Goal: Task Accomplishment & Management: Use online tool/utility

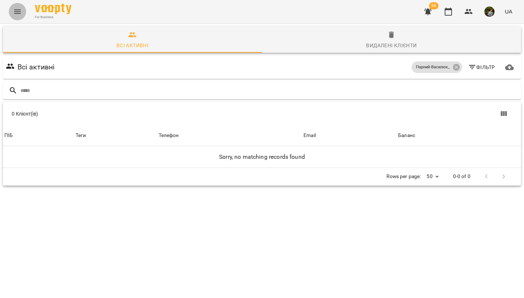
click at [22, 17] on button "Menu" at bounding box center [17, 11] width 17 height 17
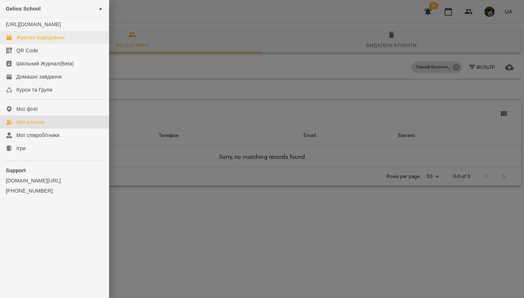
click at [36, 41] on div "Журнал відвідувань" at bounding box center [40, 37] width 48 height 7
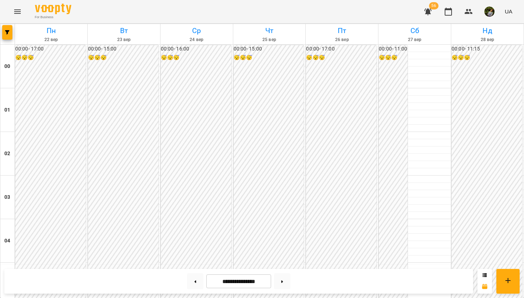
scroll to position [742, 0]
click at [193, 181] on button at bounding box center [195, 282] width 16 height 16
click at [241, 181] on button at bounding box center [282, 282] width 16 height 16
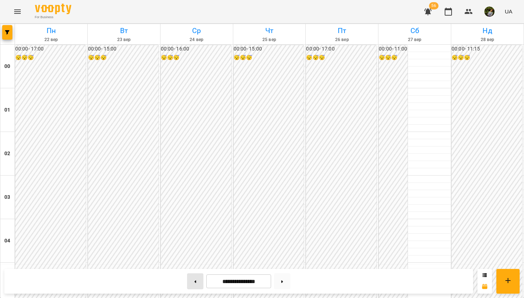
click at [195, 181] on icon at bounding box center [196, 282] width 2 height 3
type input "**********"
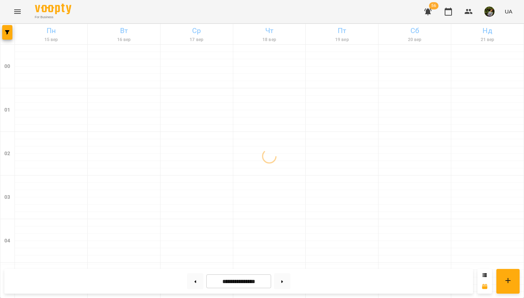
click at [20, 18] on button "Menu" at bounding box center [17, 11] width 17 height 17
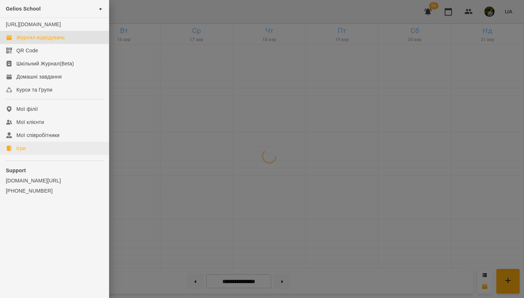
click at [29, 155] on link "Ігри" at bounding box center [54, 148] width 109 height 13
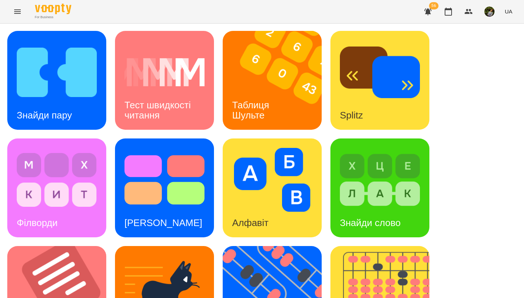
scroll to position [106, 0]
click at [62, 181] on img at bounding box center [61, 295] width 108 height 99
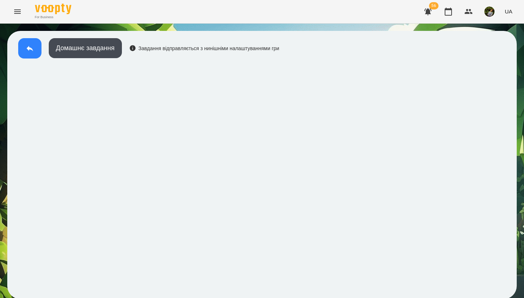
click at [24, 47] on button at bounding box center [29, 48] width 23 height 20
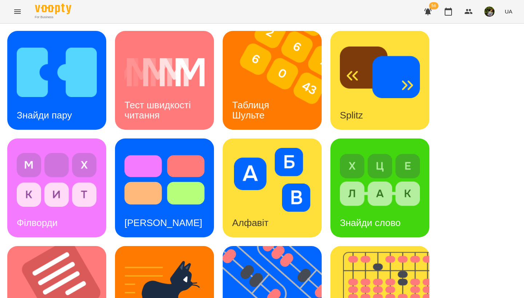
scroll to position [112, 0]
click at [73, 127] on div "Знайди пару Тест швидкості читання Таблиця [PERSON_NAME] Splitz Філворди Тест С…" at bounding box center [261, 296] width 509 height 530
click at [76, 139] on div "Філворди" at bounding box center [56, 188] width 99 height 99
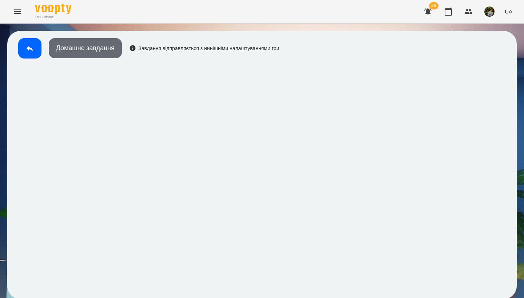
click at [98, 44] on button "Домашнє завдання" at bounding box center [85, 48] width 73 height 20
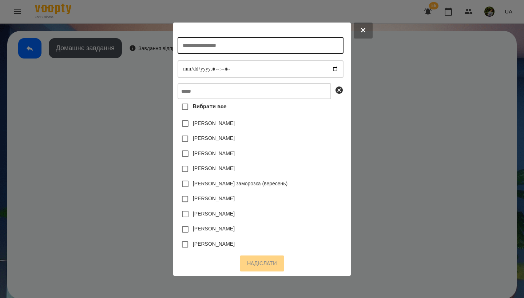
click at [202, 44] on input "text" at bounding box center [261, 45] width 166 height 17
type input "*******"
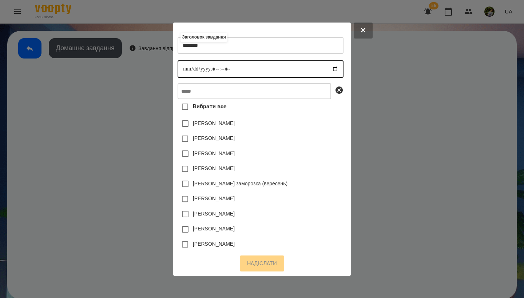
click at [179, 68] on input "datetime-local" at bounding box center [261, 68] width 166 height 17
click at [215, 68] on input "datetime-local" at bounding box center [261, 68] width 166 height 17
type input "**********"
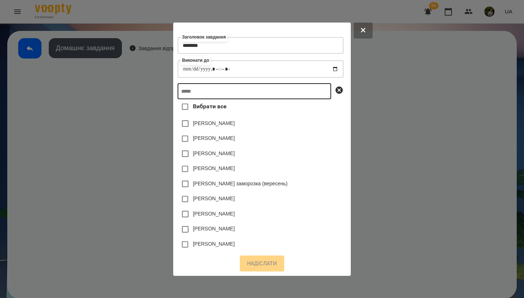
click at [234, 95] on input "text" at bounding box center [255, 91] width 154 height 16
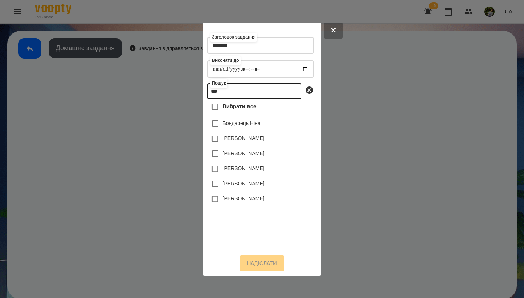
type input "***"
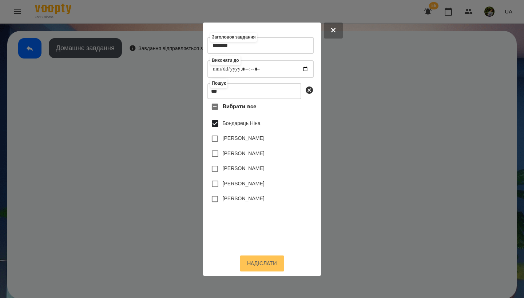
click at [241, 181] on button "Надіслати" at bounding box center [262, 264] width 44 height 16
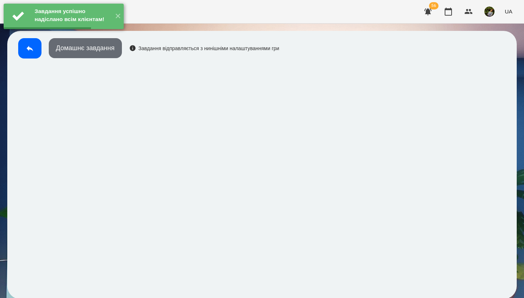
click at [103, 52] on button "Домашнє завдання" at bounding box center [85, 48] width 73 height 20
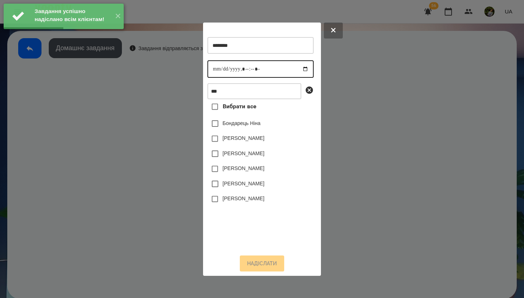
click at [215, 70] on input "datetime-local" at bounding box center [260, 68] width 106 height 17
type input "**********"
click at [241, 128] on div "Бондарець Ніна" at bounding box center [260, 123] width 106 height 15
click at [241, 127] on label "Бондарець Ніна" at bounding box center [242, 123] width 38 height 7
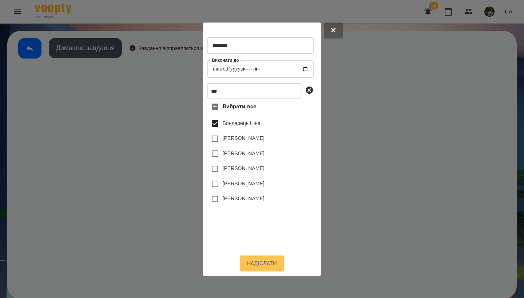
click at [241, 181] on button "Надіслати" at bounding box center [262, 264] width 44 height 16
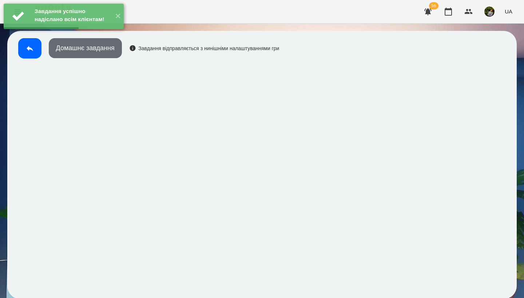
click at [110, 49] on button "Домашнє завдання" at bounding box center [85, 48] width 73 height 20
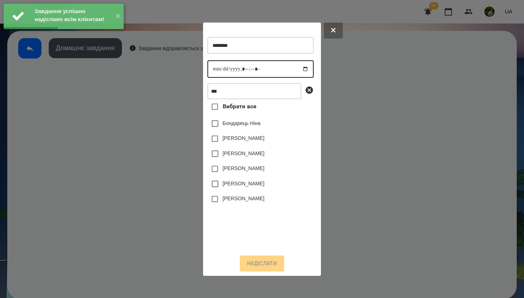
click at [217, 72] on input "datetime-local" at bounding box center [260, 68] width 106 height 17
type input "**********"
click at [241, 126] on label "Бондарець Ніна" at bounding box center [242, 123] width 38 height 7
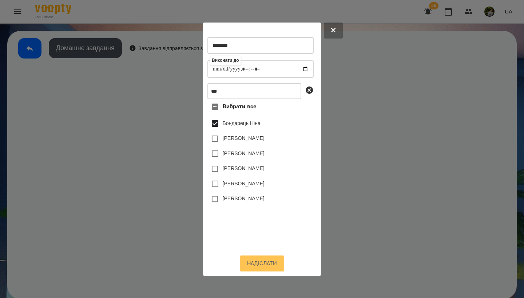
click at [241, 181] on button "Надіслати" at bounding box center [262, 264] width 44 height 16
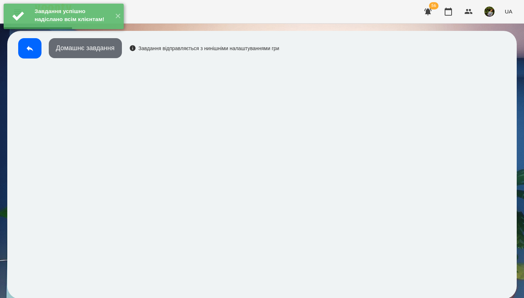
click at [111, 50] on button "Домашнє завдання" at bounding box center [85, 48] width 73 height 20
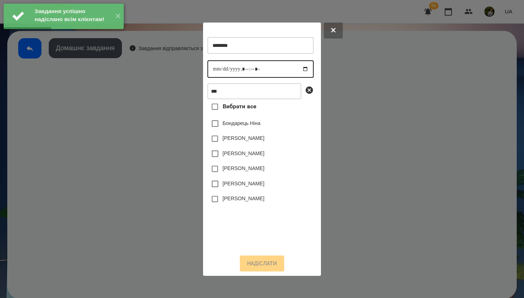
click at [214, 67] on input "datetime-local" at bounding box center [260, 68] width 106 height 17
type input "**********"
click at [241, 126] on label "Бондарець Ніна" at bounding box center [242, 123] width 38 height 7
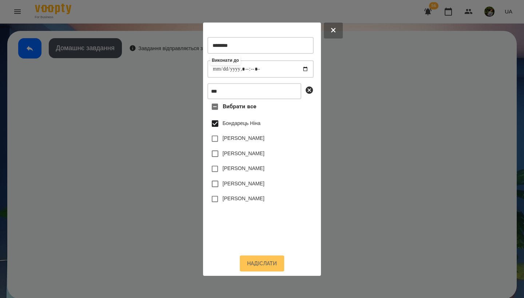
click at [241, 181] on button "Надіслати" at bounding box center [262, 264] width 44 height 16
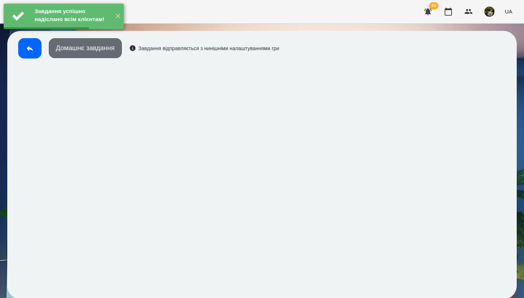
click at [113, 55] on button "Домашнє завдання" at bounding box center [85, 48] width 73 height 20
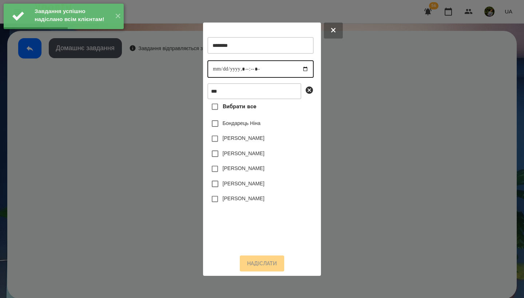
click at [215, 70] on input "datetime-local" at bounding box center [260, 68] width 106 height 17
type input "**********"
click at [241, 125] on label "Бондарець Ніна" at bounding box center [242, 123] width 38 height 7
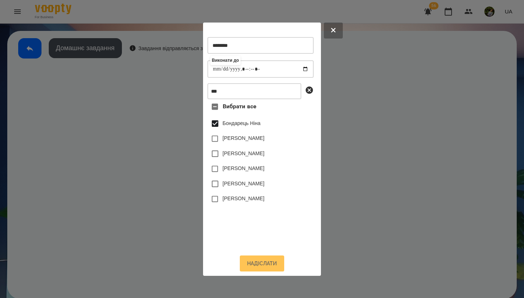
click at [241, 181] on button "Надіслати" at bounding box center [262, 264] width 44 height 16
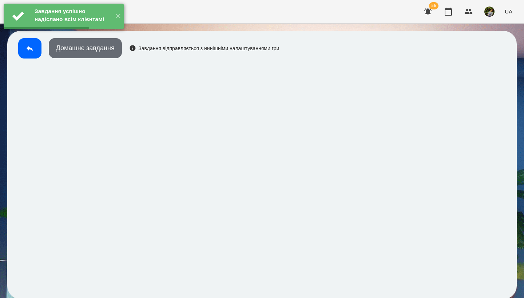
click at [103, 52] on button "Домашнє завдання" at bounding box center [85, 48] width 73 height 20
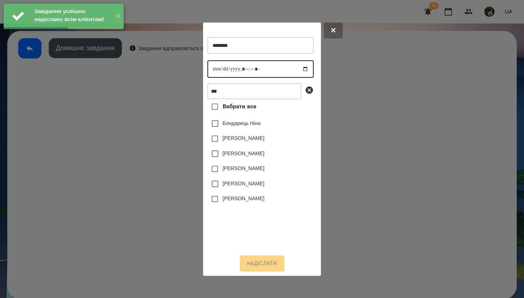
click at [214, 67] on input "datetime-local" at bounding box center [260, 68] width 106 height 17
type input "**********"
click at [241, 129] on div "Бондарець Ніна" at bounding box center [260, 123] width 106 height 15
click at [241, 127] on label "Бондарець Ніна" at bounding box center [242, 123] width 38 height 7
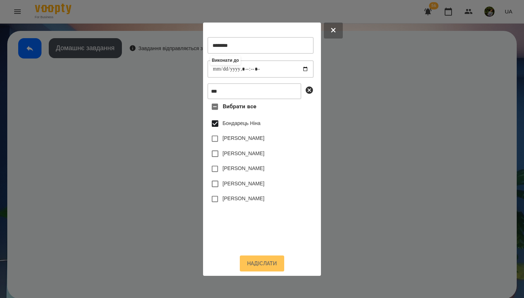
click at [241, 181] on button "Надіслати" at bounding box center [262, 264] width 44 height 16
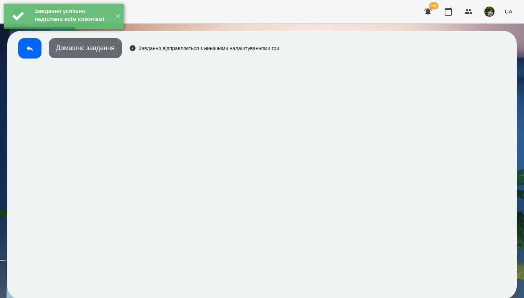
click at [119, 54] on button "Домашнє завдання" at bounding box center [85, 48] width 73 height 20
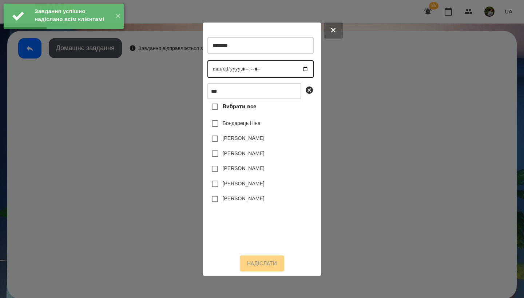
click at [217, 70] on input "datetime-local" at bounding box center [260, 68] width 106 height 17
type input "**********"
click at [241, 127] on label "Бондарець Ніна" at bounding box center [242, 123] width 38 height 7
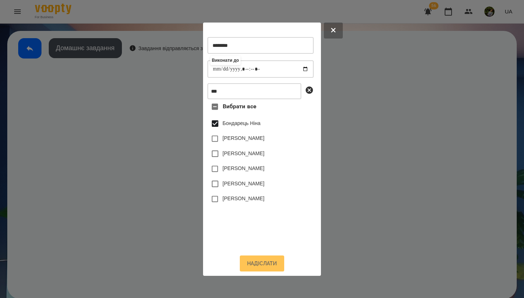
click at [241, 181] on button "Надіслати" at bounding box center [262, 264] width 44 height 16
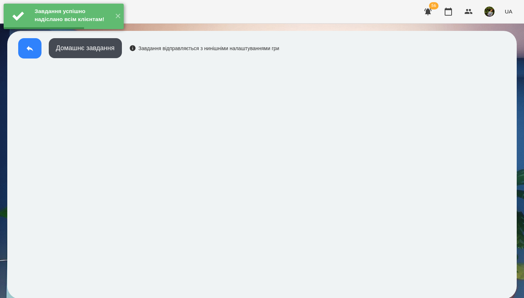
click at [33, 47] on icon at bounding box center [29, 48] width 9 height 9
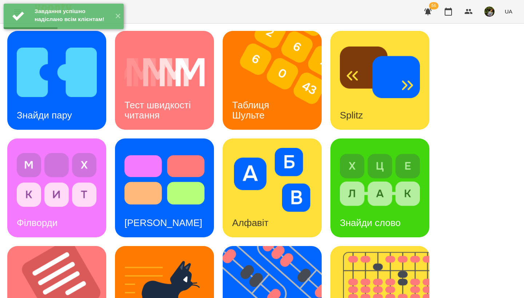
click at [241, 181] on div "Знайди слово" at bounding box center [370, 223] width 80 height 29
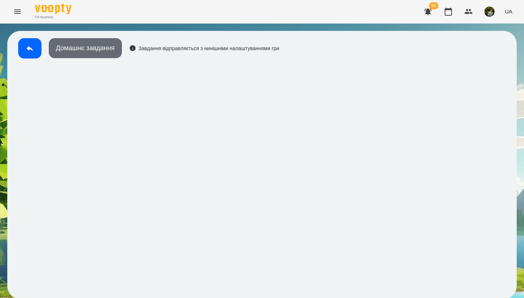
click at [93, 47] on button "Домашнє завдання" at bounding box center [85, 48] width 73 height 20
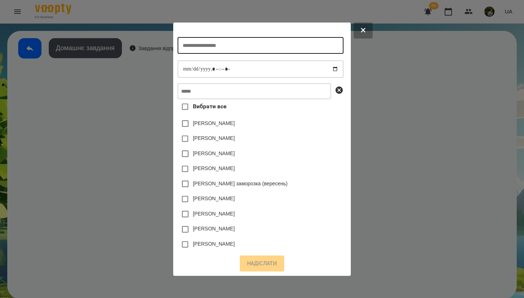
click at [229, 45] on input "text" at bounding box center [261, 45] width 166 height 17
type input "**********"
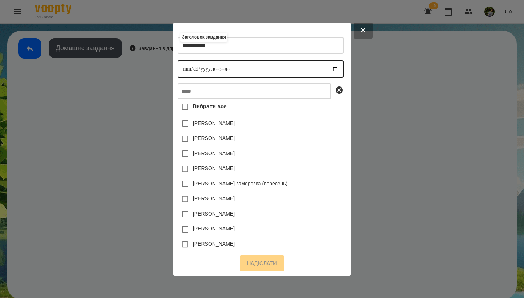
click at [182, 67] on input "datetime-local" at bounding box center [261, 68] width 166 height 17
click at [214, 68] on input "datetime-local" at bounding box center [261, 68] width 166 height 17
type input "**********"
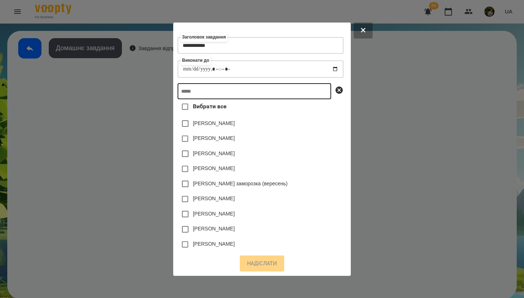
click at [237, 91] on input "text" at bounding box center [255, 91] width 154 height 16
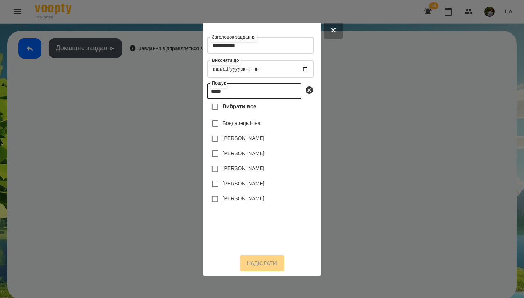
type input "*****"
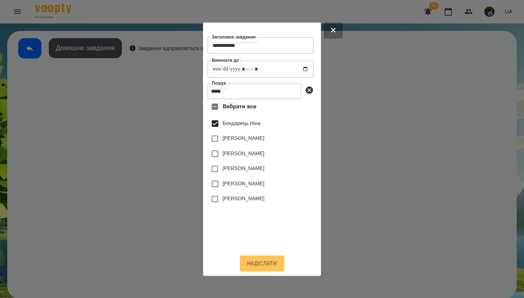
click at [241, 181] on button "Надіслати" at bounding box center [262, 264] width 44 height 16
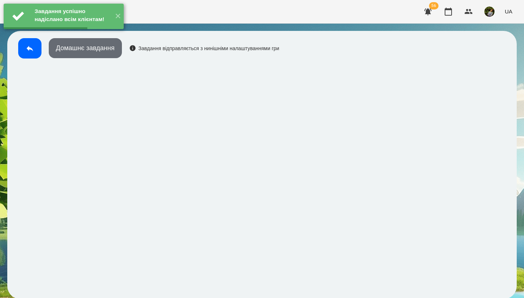
click at [111, 53] on button "Домашнє завдання" at bounding box center [85, 48] width 73 height 20
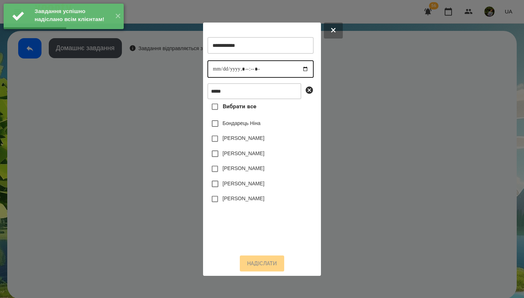
click at [216, 70] on input "datetime-local" at bounding box center [260, 68] width 106 height 17
type input "**********"
click at [241, 127] on label "Бондарець Ніна" at bounding box center [242, 123] width 38 height 7
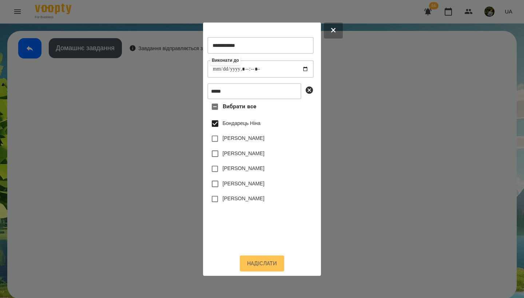
click at [241, 181] on button "Надіслати" at bounding box center [262, 264] width 44 height 16
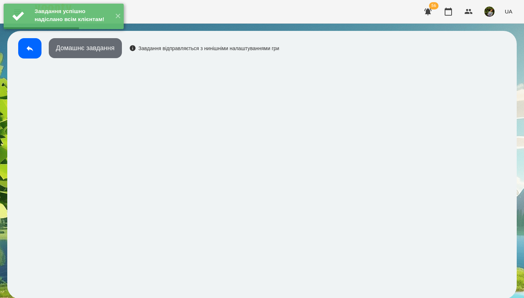
click at [112, 53] on button "Домашнє завдання" at bounding box center [85, 48] width 73 height 20
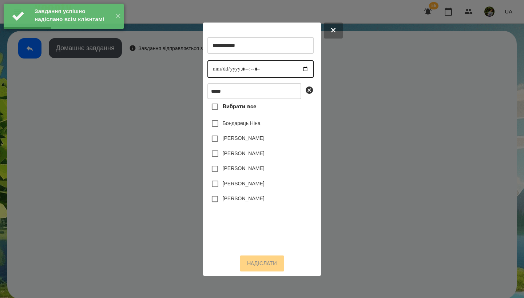
click at [218, 66] on input "datetime-local" at bounding box center [260, 68] width 106 height 17
type input "**********"
click at [241, 126] on label "Бондарець Ніна" at bounding box center [242, 123] width 38 height 7
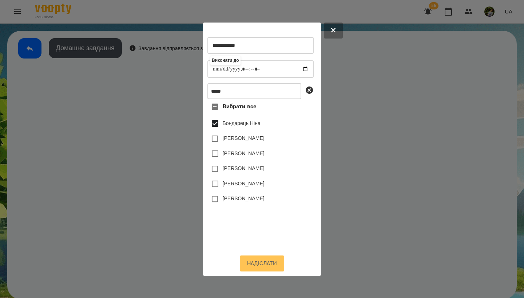
click at [241, 181] on button "Надіслати" at bounding box center [262, 264] width 44 height 16
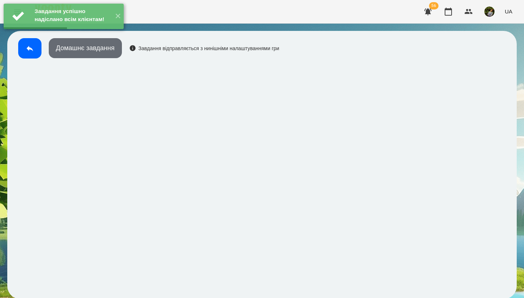
click at [115, 53] on button "Домашнє завдання" at bounding box center [85, 48] width 73 height 20
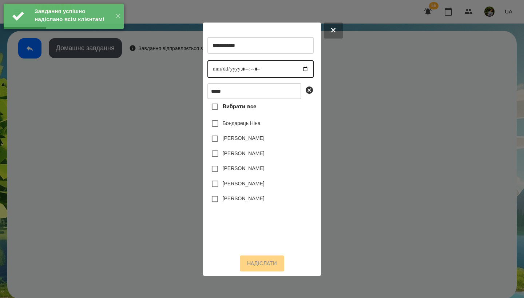
click at [215, 68] on input "datetime-local" at bounding box center [260, 68] width 106 height 17
type input "**********"
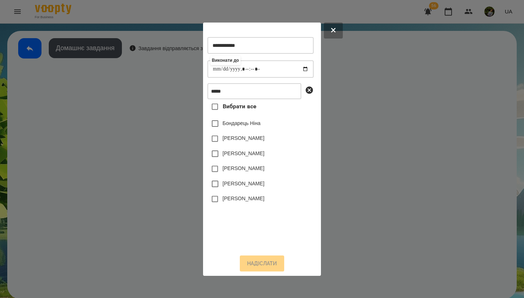
click at [241, 126] on label "Бондарець Ніна" at bounding box center [242, 123] width 38 height 7
click at [241, 181] on button "Надіслати" at bounding box center [262, 264] width 44 height 16
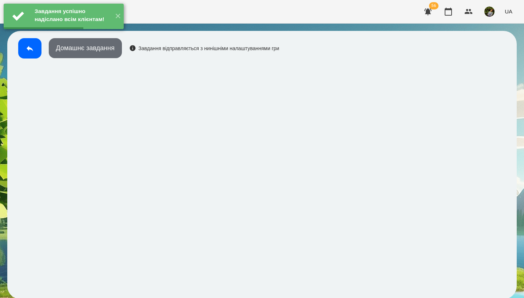
click at [116, 50] on button "Домашнє завдання" at bounding box center [85, 48] width 73 height 20
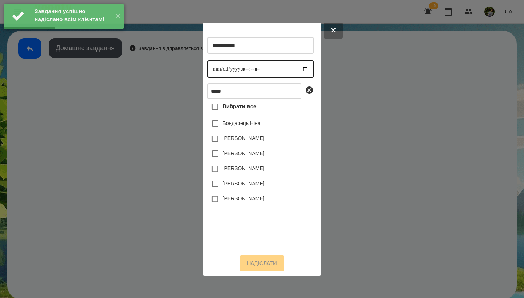
click at [217, 70] on input "datetime-local" at bounding box center [260, 68] width 106 height 17
type input "**********"
click at [241, 126] on label "Бондарець Ніна" at bounding box center [242, 123] width 38 height 7
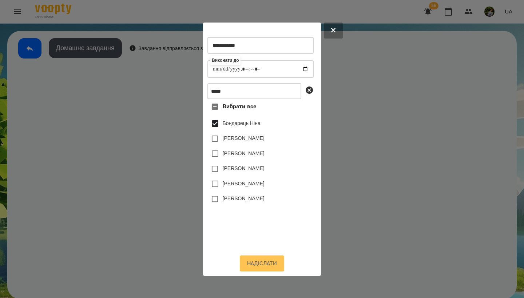
click at [241, 181] on button "Надіслати" at bounding box center [262, 264] width 44 height 16
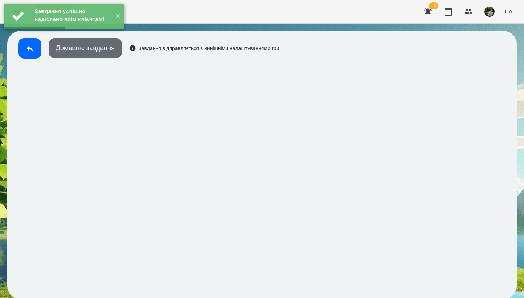
click at [117, 55] on button "Домашнє завдання" at bounding box center [85, 48] width 73 height 20
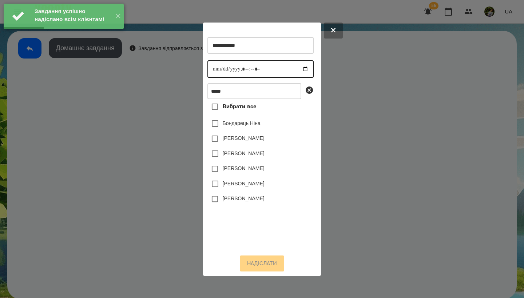
click at [217, 68] on input "datetime-local" at bounding box center [260, 68] width 106 height 17
type input "**********"
click at [241, 127] on label "Бондарець Ніна" at bounding box center [242, 123] width 38 height 7
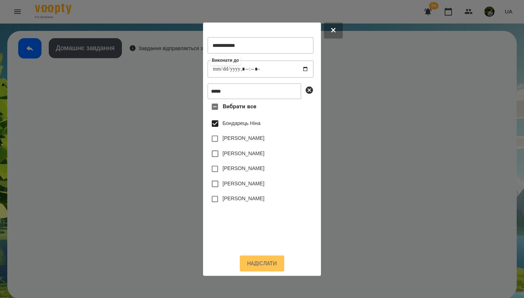
click at [241, 181] on button "Надіслати" at bounding box center [262, 264] width 44 height 16
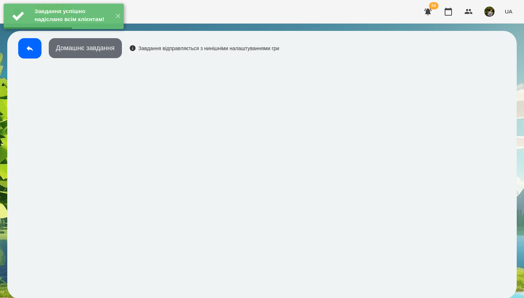
click at [117, 51] on button "Домашнє завдання" at bounding box center [85, 48] width 73 height 20
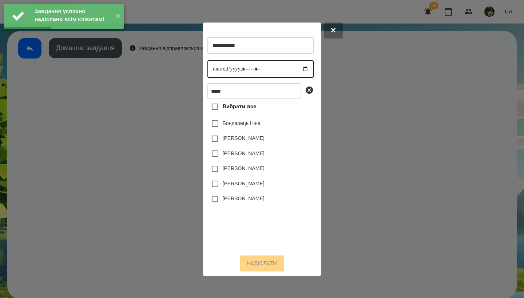
click at [214, 68] on input "datetime-local" at bounding box center [260, 68] width 106 height 17
type input "**********"
click at [241, 127] on label "Бондарець Ніна" at bounding box center [242, 123] width 38 height 7
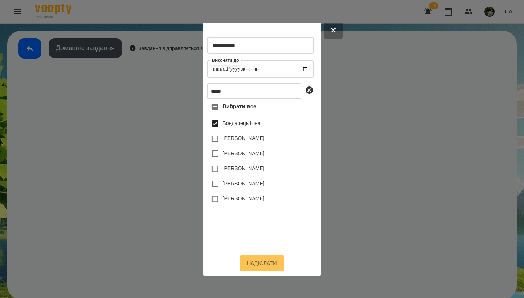
click at [241, 181] on button "Надіслати" at bounding box center [262, 264] width 44 height 16
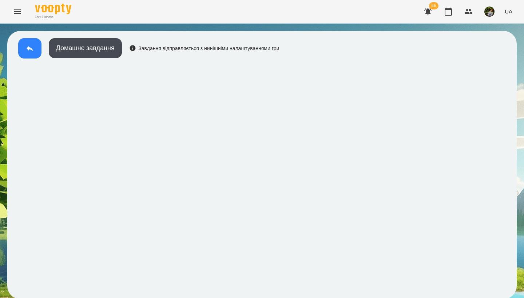
click at [32, 52] on icon at bounding box center [29, 48] width 9 height 9
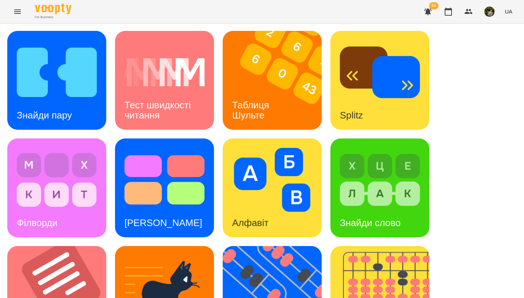
click at [241, 114] on div "Таблиця Шульте" at bounding box center [252, 110] width 59 height 39
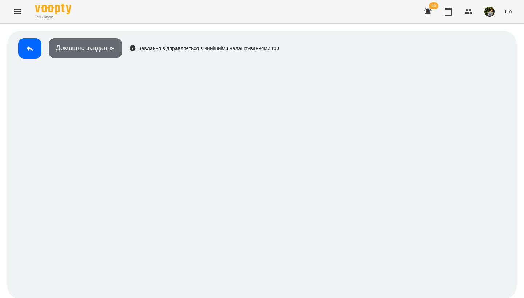
click at [110, 45] on button "Домашнє завдання" at bounding box center [85, 48] width 73 height 20
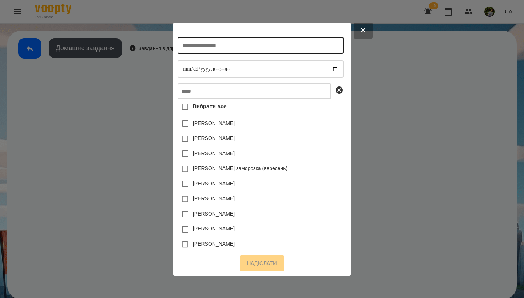
click at [181, 46] on input "text" at bounding box center [261, 45] width 166 height 17
type input "********"
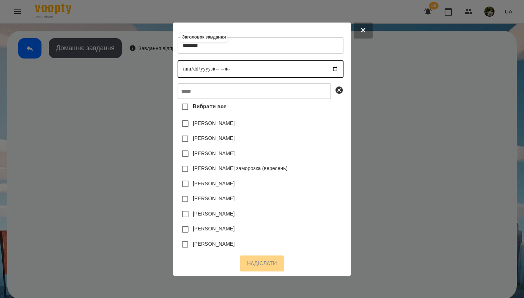
click at [178, 68] on input "datetime-local" at bounding box center [261, 68] width 166 height 17
click at [213, 68] on input "datetime-local" at bounding box center [261, 68] width 166 height 17
type input "**********"
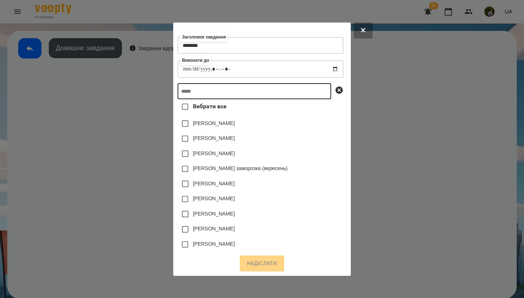
click at [237, 97] on input "text" at bounding box center [255, 91] width 154 height 16
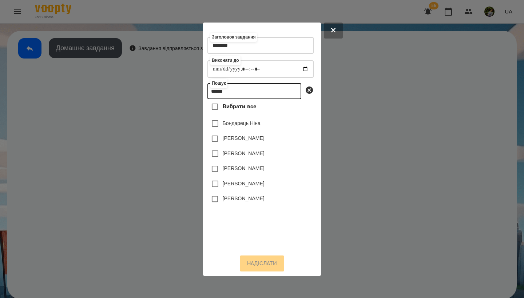
type input "******"
click at [223, 127] on label "Бондарець Ніна" at bounding box center [242, 123] width 38 height 7
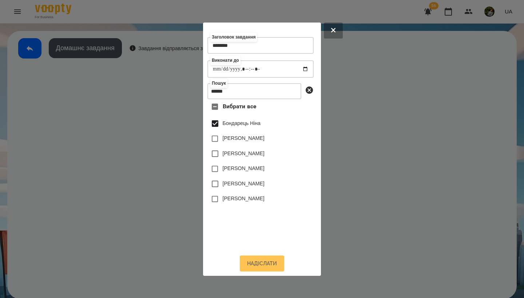
click at [241, 181] on button "Надіслати" at bounding box center [262, 264] width 44 height 16
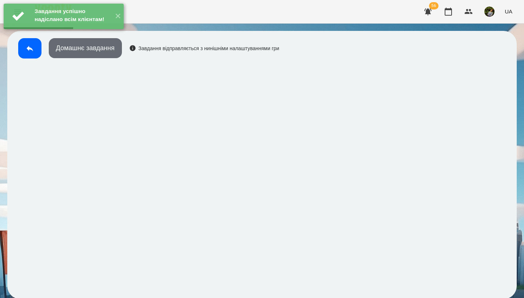
click at [109, 49] on button "Домашнє завдання" at bounding box center [85, 48] width 73 height 20
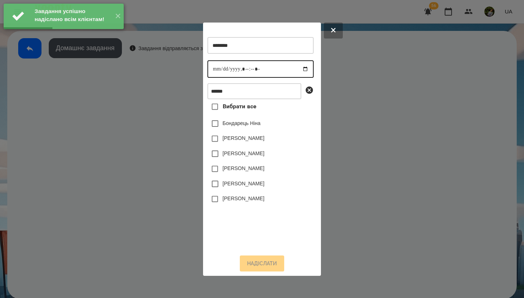
click at [215, 65] on input "datetime-local" at bounding box center [260, 68] width 106 height 17
type input "**********"
click at [241, 126] on label "Бондарець Ніна" at bounding box center [242, 123] width 38 height 7
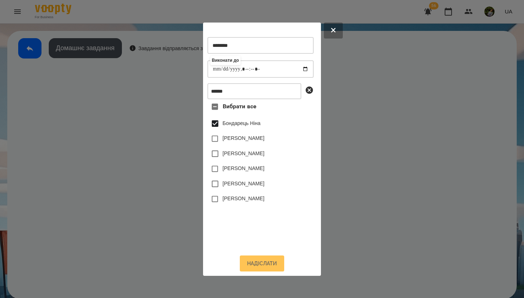
click at [241, 181] on button "Надіслати" at bounding box center [262, 264] width 44 height 16
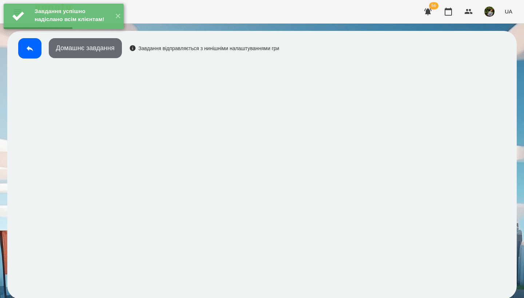
click at [111, 52] on button "Домашнє завдання" at bounding box center [85, 48] width 73 height 20
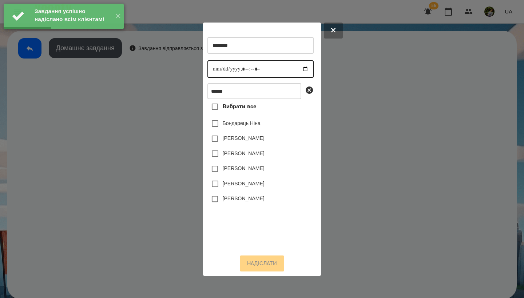
click at [215, 70] on input "datetime-local" at bounding box center [260, 68] width 106 height 17
type input "**********"
click at [241, 127] on label "Бондарець Ніна" at bounding box center [242, 123] width 38 height 7
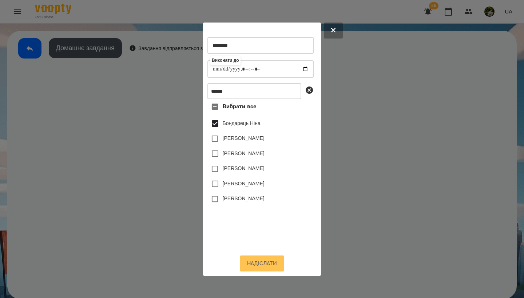
click at [241, 181] on button "Надіслати" at bounding box center [262, 264] width 44 height 16
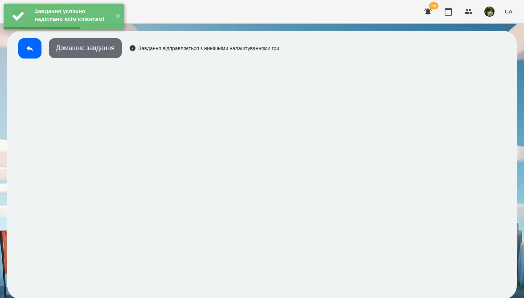
click at [114, 51] on button "Домашнє завдання" at bounding box center [85, 48] width 73 height 20
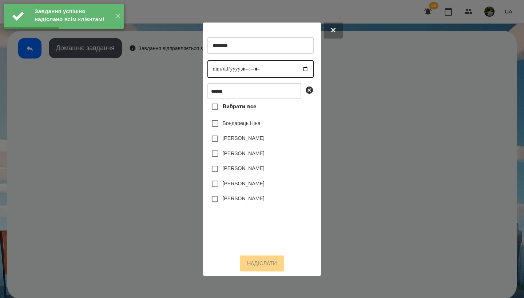
click at [214, 64] on input "datetime-local" at bounding box center [260, 68] width 106 height 17
type input "**********"
click at [241, 128] on div "Бондарець Ніна" at bounding box center [260, 123] width 106 height 15
click at [241, 127] on label "Бондарець Ніна" at bounding box center [242, 123] width 38 height 7
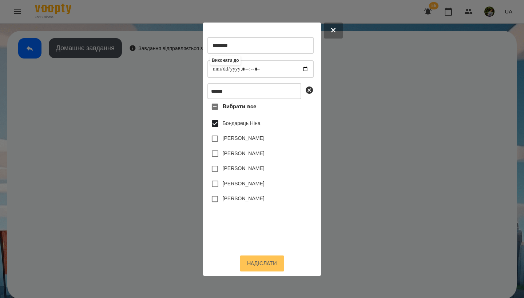
click at [241, 181] on button "Надіслати" at bounding box center [262, 264] width 44 height 16
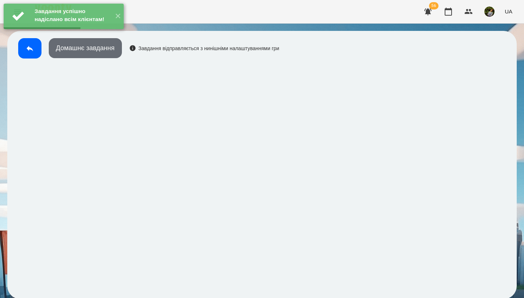
click at [98, 53] on button "Домашнє завдання" at bounding box center [85, 48] width 73 height 20
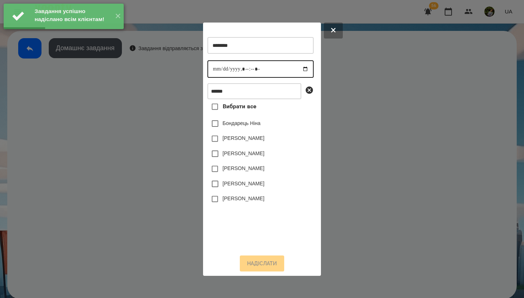
click at [216, 68] on input "datetime-local" at bounding box center [260, 68] width 106 height 17
type input "**********"
click at [241, 127] on label "Бондарець Ніна" at bounding box center [242, 123] width 38 height 7
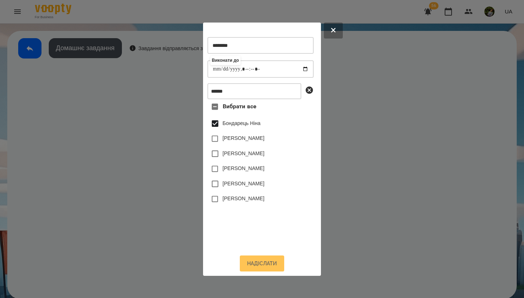
click at [241, 181] on button "Надіслати" at bounding box center [262, 264] width 44 height 16
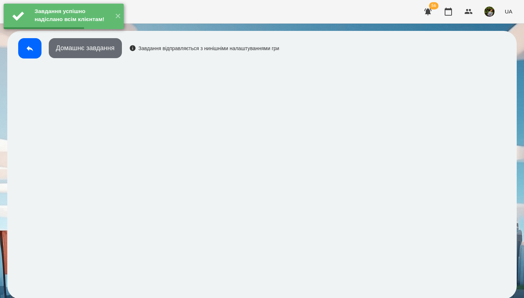
click at [110, 50] on button "Домашнє завдання" at bounding box center [85, 48] width 73 height 20
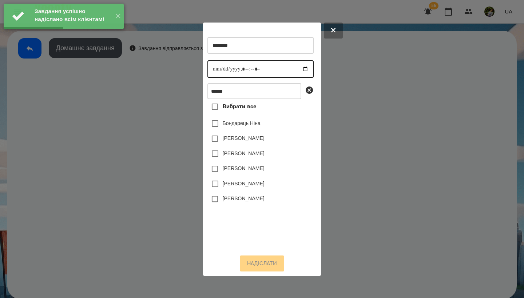
click at [216, 71] on input "datetime-local" at bounding box center [260, 68] width 106 height 17
type input "**********"
click at [241, 126] on label "Бондарець Ніна" at bounding box center [242, 123] width 38 height 7
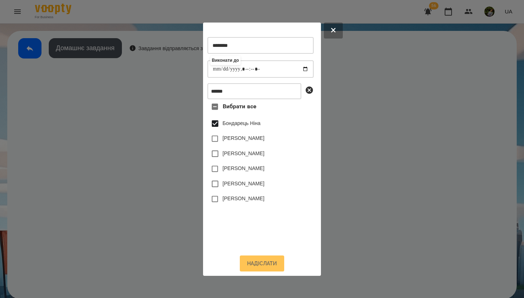
click at [241, 181] on button "Надіслати" at bounding box center [262, 264] width 44 height 16
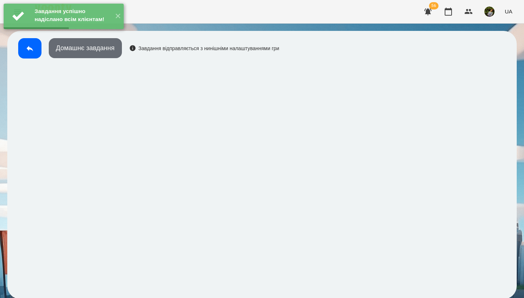
click at [105, 45] on button "Домашнє завдання" at bounding box center [85, 48] width 73 height 20
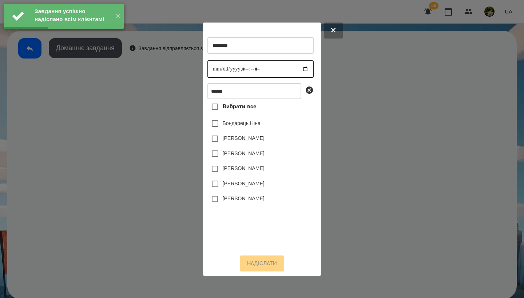
click at [217, 67] on input "datetime-local" at bounding box center [260, 68] width 106 height 17
type input "**********"
click at [241, 127] on label "Бондарець Ніна" at bounding box center [242, 123] width 38 height 7
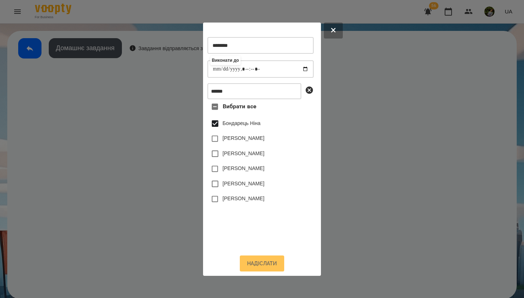
click at [241, 181] on button "Надіслати" at bounding box center [262, 264] width 44 height 16
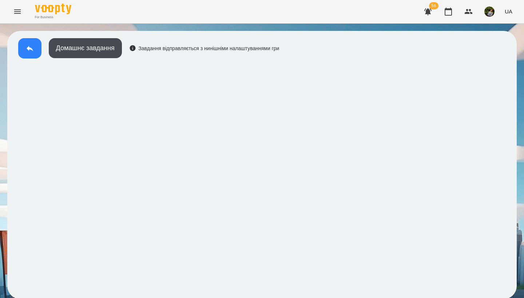
click at [31, 52] on icon at bounding box center [29, 48] width 9 height 9
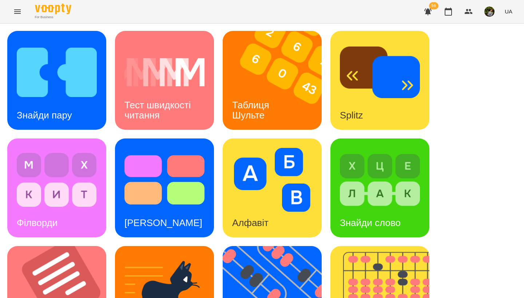
scroll to position [28, 0]
click at [68, 110] on h3 "Знайди пару" at bounding box center [44, 115] width 55 height 11
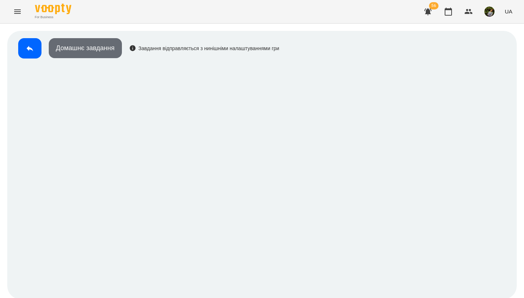
click at [92, 47] on button "Домашнє завдання" at bounding box center [85, 48] width 73 height 20
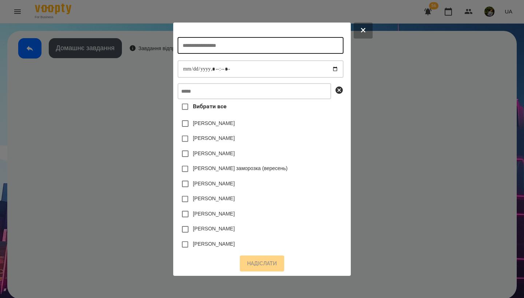
click at [192, 45] on input "text" at bounding box center [261, 45] width 166 height 17
type input "**********"
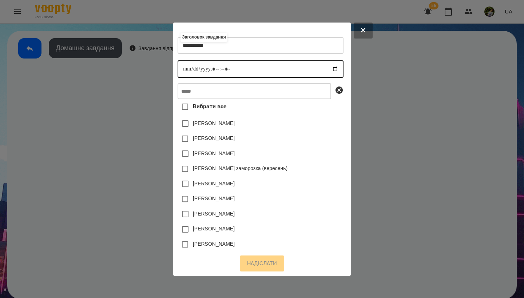
click at [178, 69] on input "datetime-local" at bounding box center [261, 68] width 166 height 17
click at [214, 62] on input "datetime-local" at bounding box center [261, 68] width 166 height 17
click at [214, 67] on input "datetime-local" at bounding box center [261, 68] width 166 height 17
type input "**********"
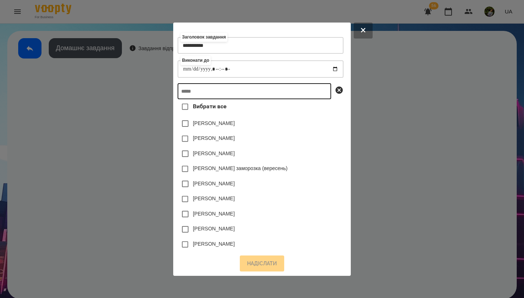
click at [235, 94] on input "text" at bounding box center [255, 91] width 154 height 16
click at [224, 96] on input "text" at bounding box center [255, 91] width 154 height 16
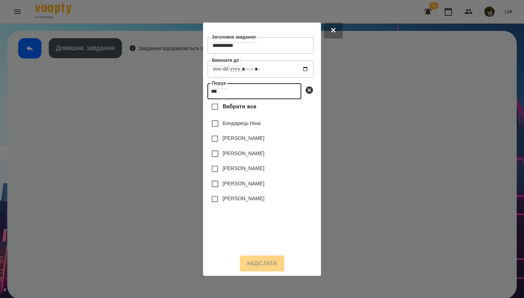
type input "***"
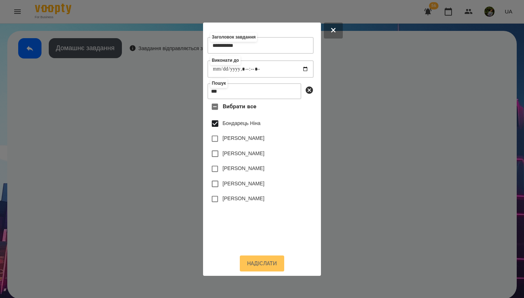
click at [241, 181] on button "Надіслати" at bounding box center [262, 264] width 44 height 16
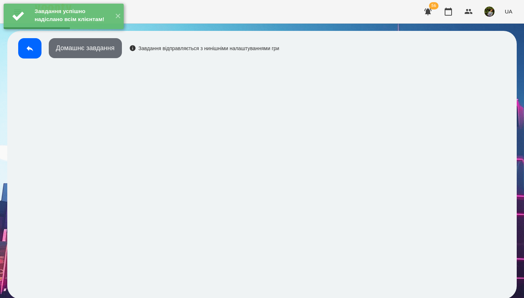
click at [115, 55] on button "Домашнє завдання" at bounding box center [85, 48] width 73 height 20
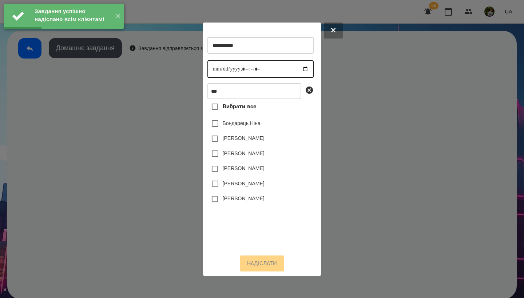
click at [217, 67] on input "datetime-local" at bounding box center [260, 68] width 106 height 17
type input "**********"
click at [241, 125] on label "Бондарець Ніна" at bounding box center [242, 123] width 38 height 7
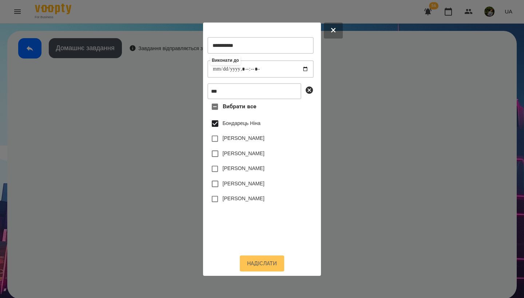
click at [241, 181] on button "Надіслати" at bounding box center [262, 264] width 44 height 16
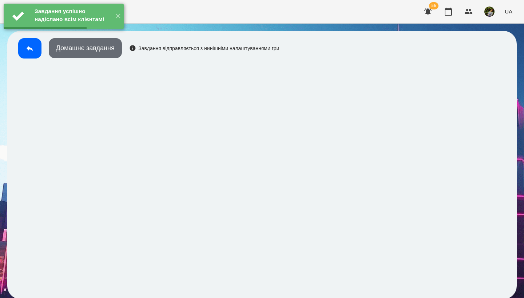
click at [87, 49] on button "Домашнє завдання" at bounding box center [85, 48] width 73 height 20
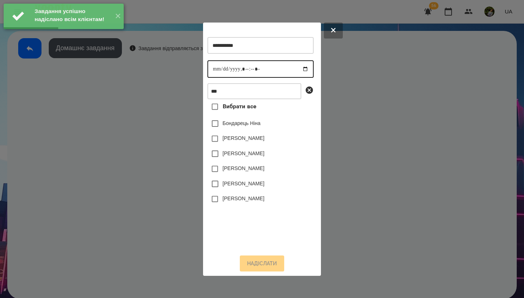
click at [216, 68] on input "datetime-local" at bounding box center [260, 68] width 106 height 17
type input "**********"
click at [241, 126] on label "Бондарець Ніна" at bounding box center [242, 123] width 38 height 7
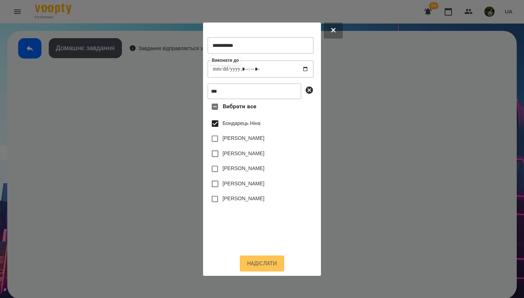
click at [241, 181] on button "Надіслати" at bounding box center [262, 264] width 44 height 16
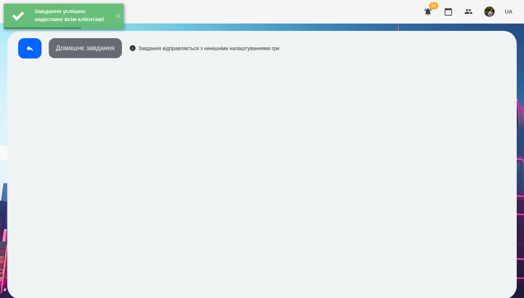
click at [110, 52] on button "Домашнє завдання" at bounding box center [85, 48] width 73 height 20
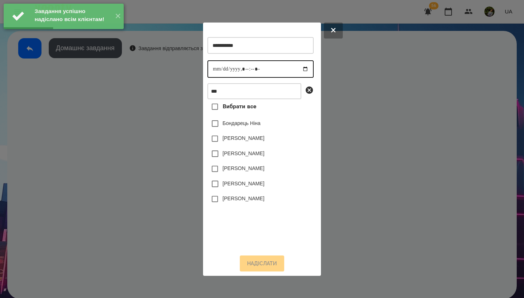
click at [218, 68] on input "datetime-local" at bounding box center [260, 68] width 106 height 17
type input "**********"
click at [241, 127] on label "Бондарець Ніна" at bounding box center [242, 123] width 38 height 7
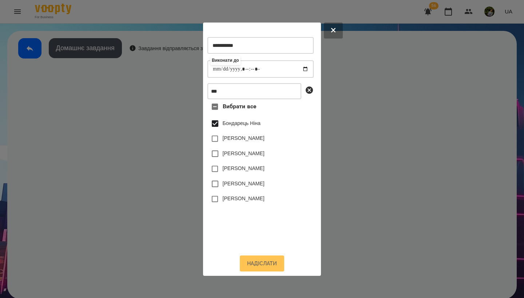
click at [241, 181] on button "Надіслати" at bounding box center [262, 264] width 44 height 16
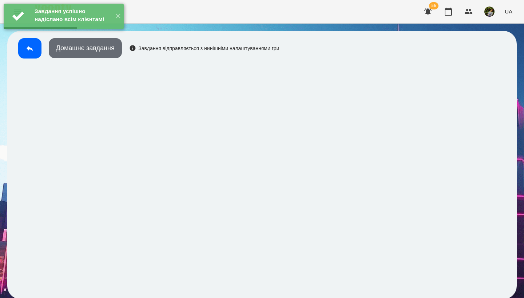
click at [109, 54] on button "Домашнє завдання" at bounding box center [85, 48] width 73 height 20
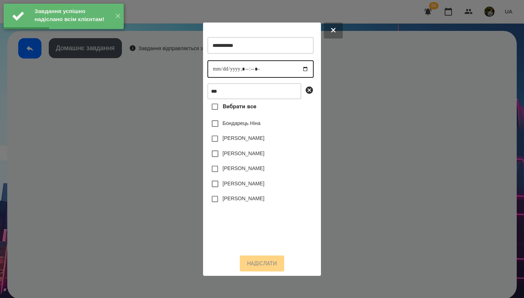
click at [217, 68] on input "datetime-local" at bounding box center [260, 68] width 106 height 17
type input "**********"
click at [241, 126] on label "Бондарець Ніна" at bounding box center [242, 123] width 38 height 7
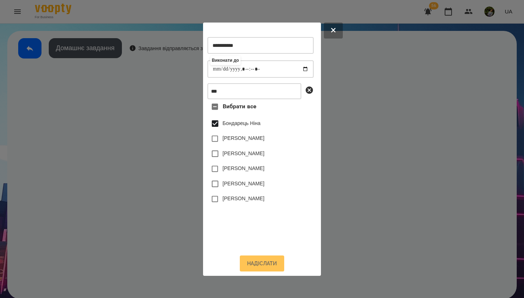
click at [241, 181] on button "Надіслати" at bounding box center [262, 264] width 44 height 16
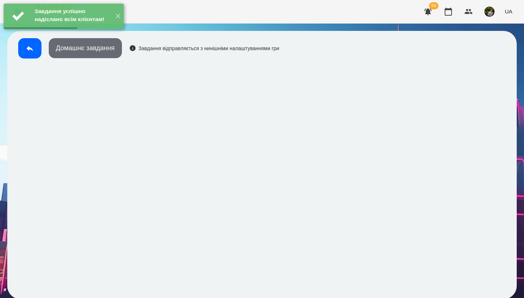
click at [111, 49] on button "Домашнє завдання" at bounding box center [85, 48] width 73 height 20
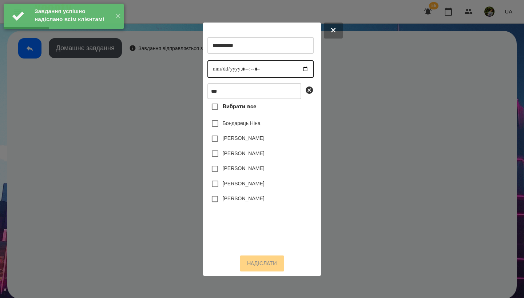
click at [213, 68] on input "datetime-local" at bounding box center [260, 68] width 106 height 17
type input "**********"
click at [241, 126] on label "Бондарець Ніна" at bounding box center [242, 123] width 38 height 7
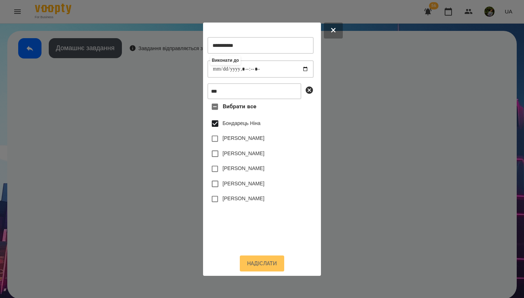
click at [241, 181] on button "Надіслати" at bounding box center [262, 264] width 44 height 16
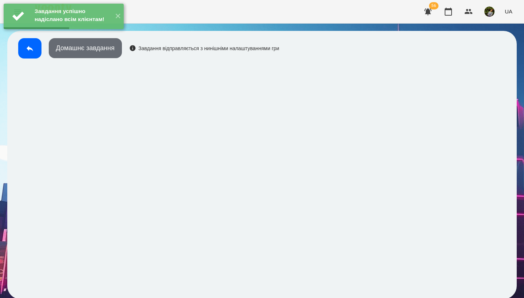
click at [114, 54] on button "Домашнє завдання" at bounding box center [85, 48] width 73 height 20
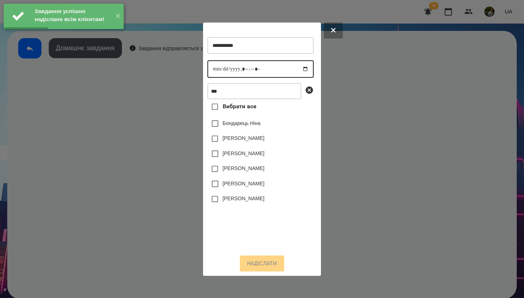
click at [216, 66] on input "datetime-local" at bounding box center [260, 68] width 106 height 17
type input "**********"
click at [241, 126] on label "Бондарець Ніна" at bounding box center [242, 123] width 38 height 7
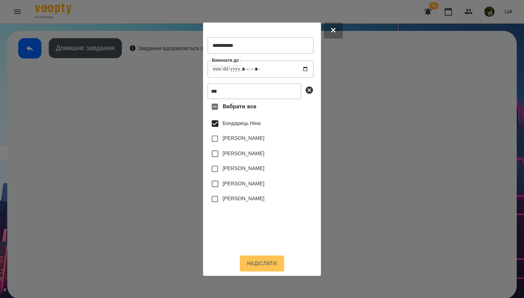
click at [241, 181] on button "Надіслати" at bounding box center [262, 264] width 44 height 16
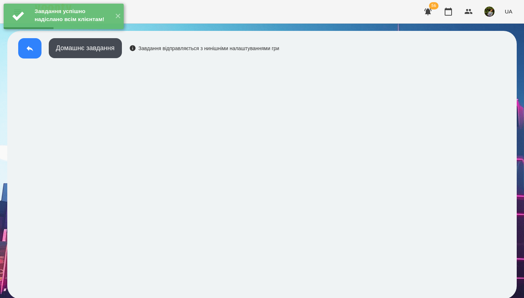
click at [25, 52] on button at bounding box center [29, 48] width 23 height 20
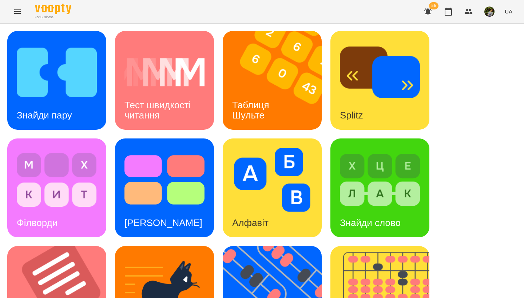
scroll to position [96, 0]
click at [81, 181] on img at bounding box center [61, 295] width 108 height 99
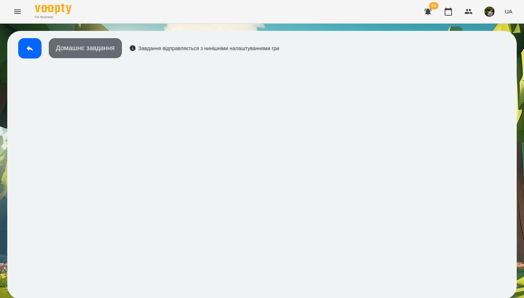
click at [103, 56] on button "Домашнє завдання" at bounding box center [85, 48] width 73 height 20
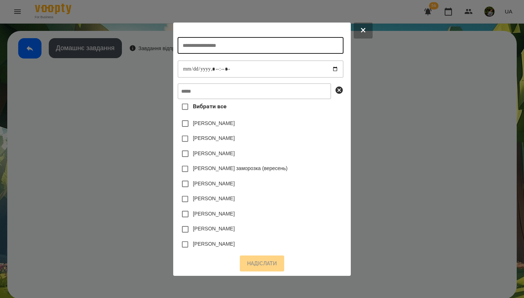
click at [218, 47] on input "text" at bounding box center [261, 45] width 166 height 17
type input "*****"
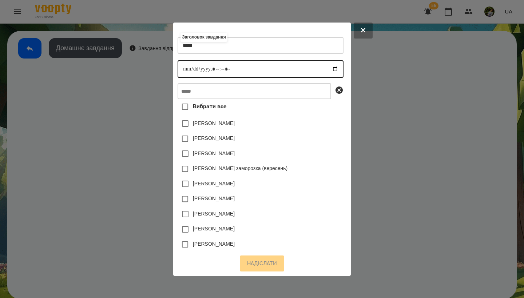
click at [182, 71] on input "datetime-local" at bounding box center [261, 68] width 166 height 17
click at [215, 68] on input "datetime-local" at bounding box center [261, 68] width 166 height 17
type input "**********"
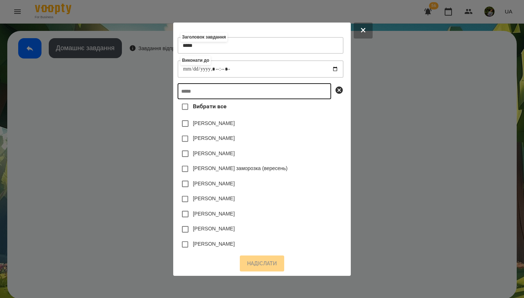
click at [239, 93] on input "text" at bounding box center [255, 91] width 154 height 16
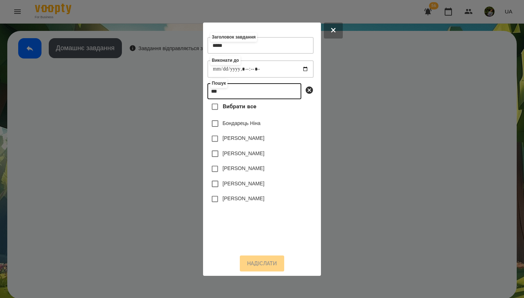
type input "***"
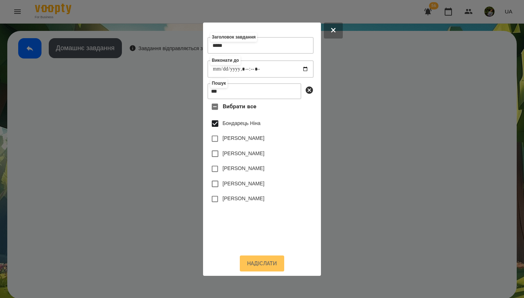
click at [241, 181] on button "Надіслати" at bounding box center [262, 264] width 44 height 16
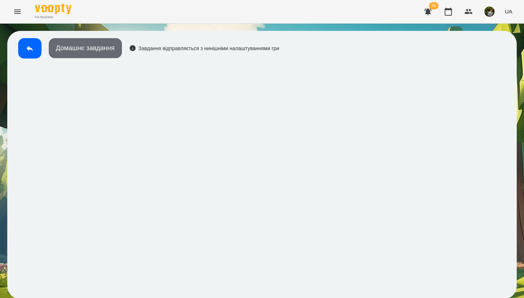
click at [111, 47] on button "Домашнє завдання" at bounding box center [85, 48] width 73 height 20
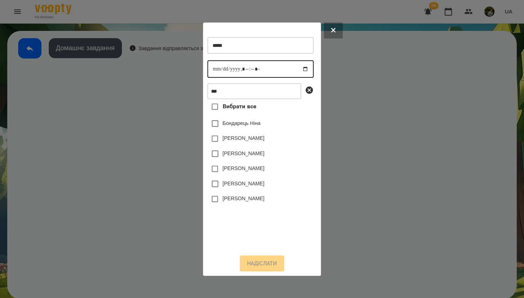
click at [217, 66] on input "datetime-local" at bounding box center [260, 68] width 106 height 17
type input "**********"
click at [241, 126] on label "Бондарець Ніна" at bounding box center [242, 123] width 38 height 7
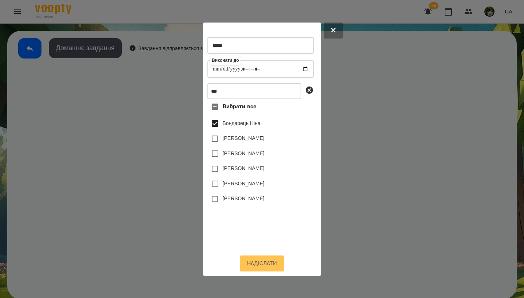
click at [241, 181] on button "Надіслати" at bounding box center [262, 264] width 44 height 16
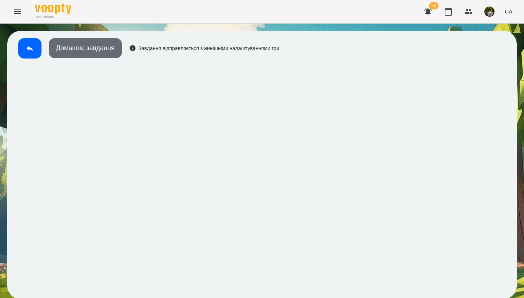
click at [102, 53] on button "Домашнє завдання" at bounding box center [85, 48] width 73 height 20
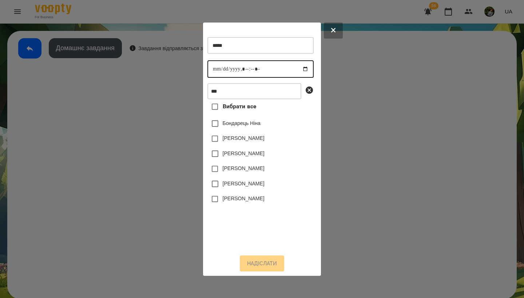
click at [216, 63] on input "datetime-local" at bounding box center [260, 68] width 106 height 17
type input "**********"
click at [241, 130] on div "Бондарець Ніна" at bounding box center [260, 123] width 106 height 15
click at [241, 127] on label "Бондарець Ніна" at bounding box center [242, 123] width 38 height 7
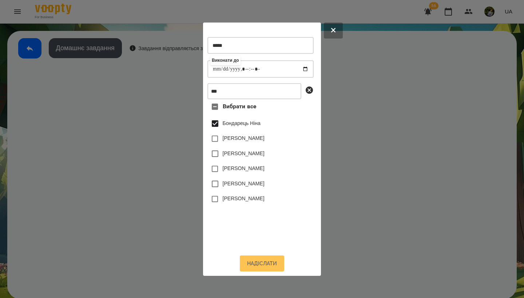
click at [241, 181] on button "Надіслати" at bounding box center [262, 264] width 44 height 16
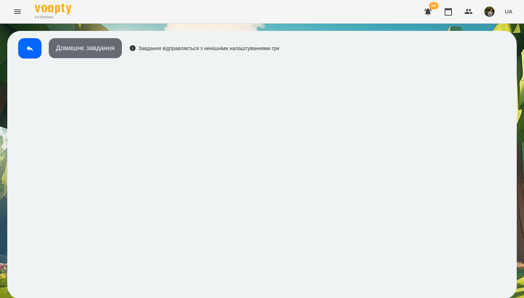
click at [95, 49] on button "Домашнє завдання" at bounding box center [85, 48] width 73 height 20
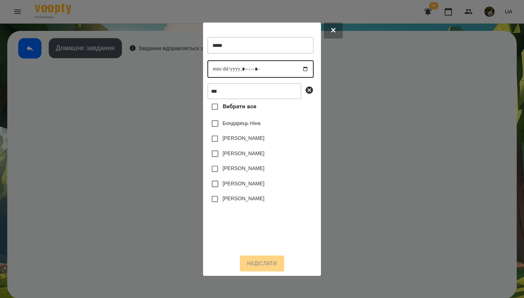
click at [217, 67] on input "datetime-local" at bounding box center [260, 68] width 106 height 17
type input "**********"
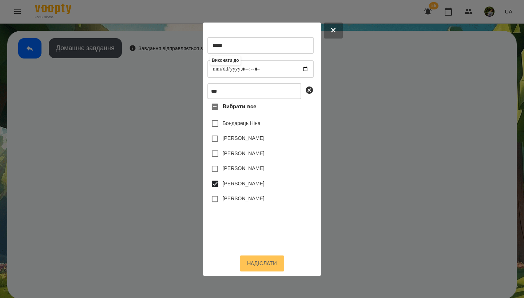
click at [241, 181] on button "Надіслати" at bounding box center [262, 264] width 44 height 16
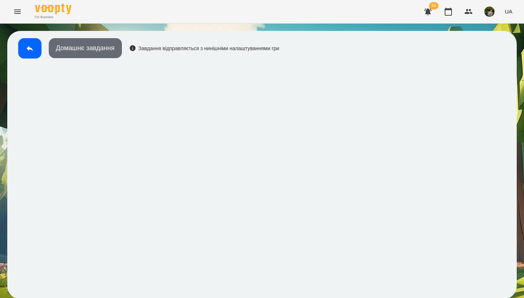
click at [107, 41] on button "Домашнє завдання" at bounding box center [85, 48] width 73 height 20
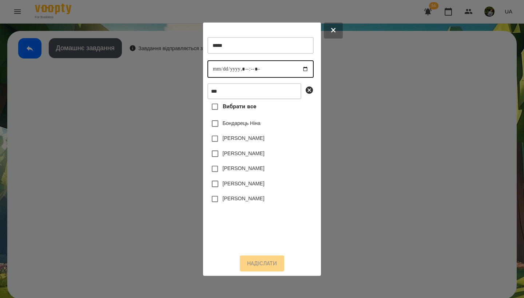
click at [216, 68] on input "datetime-local" at bounding box center [260, 68] width 106 height 17
type input "**********"
click at [241, 129] on div "Бондарець Ніна" at bounding box center [260, 123] width 106 height 15
click at [225, 127] on label "Бондарець Ніна" at bounding box center [242, 123] width 38 height 7
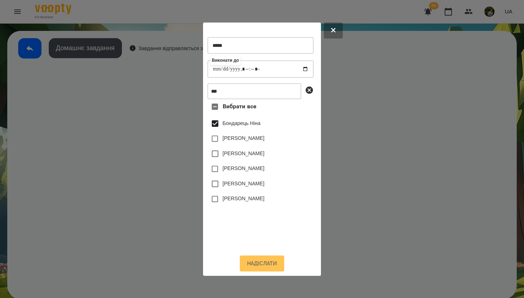
click at [241, 181] on button "Надіслати" at bounding box center [262, 264] width 44 height 16
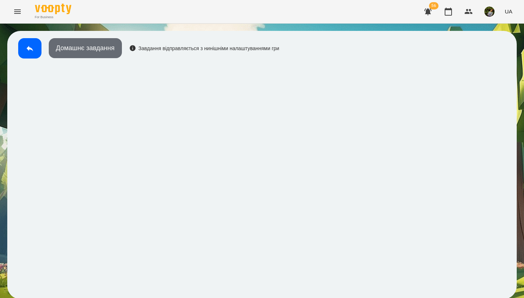
click at [108, 49] on button "Домашнє завдання" at bounding box center [85, 48] width 73 height 20
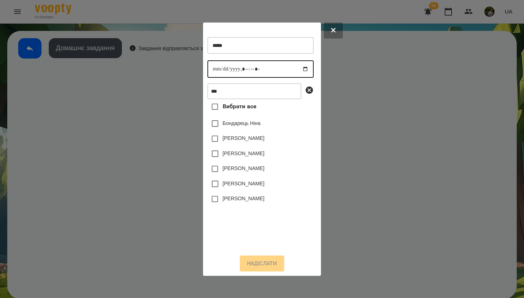
click at [219, 71] on input "datetime-local" at bounding box center [260, 68] width 106 height 17
type input "**********"
click at [241, 131] on div "Бондарець Ніна" at bounding box center [260, 123] width 106 height 15
click at [234, 123] on label "Бондарець Ніна" at bounding box center [242, 123] width 38 height 7
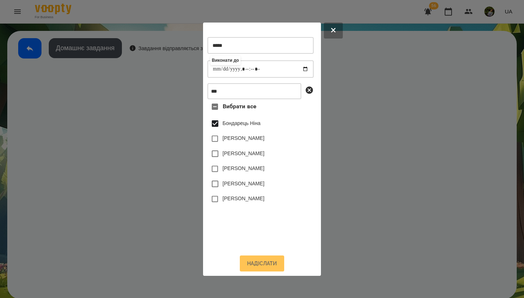
click at [241, 181] on button "Надіслати" at bounding box center [262, 264] width 44 height 16
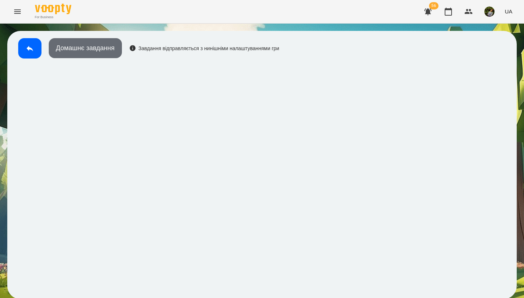
click at [102, 54] on button "Домашнє завдання" at bounding box center [85, 48] width 73 height 20
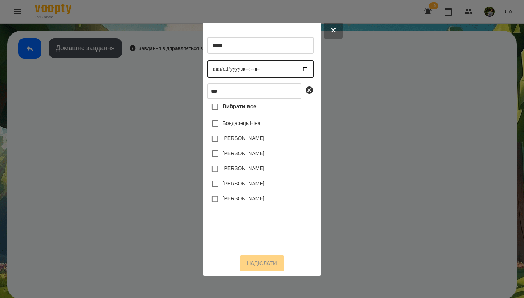
click at [215, 70] on input "datetime-local" at bounding box center [260, 68] width 106 height 17
type input "**********"
click at [241, 124] on div "Бондарець Ніна" at bounding box center [260, 123] width 106 height 15
click at [241, 124] on label "Бондарець Ніна" at bounding box center [242, 123] width 38 height 7
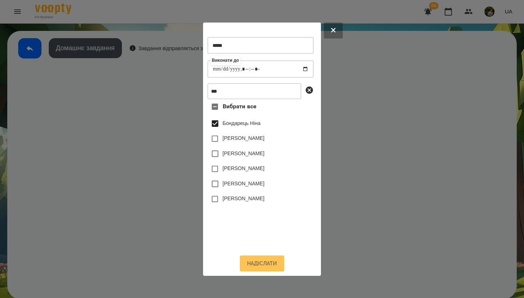
click at [241, 181] on button "Надіслати" at bounding box center [262, 264] width 44 height 16
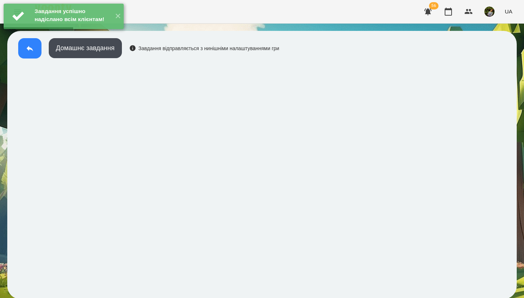
click at [33, 50] on icon at bounding box center [29, 48] width 9 height 9
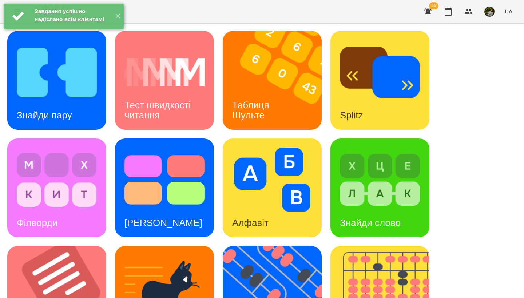
click at [241, 104] on div "Splitz" at bounding box center [351, 115] width 42 height 29
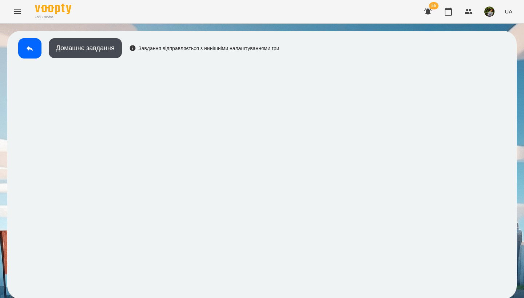
scroll to position [1, 0]
click at [26, 44] on icon at bounding box center [29, 48] width 9 height 9
